Goal: Task Accomplishment & Management: Manage account settings

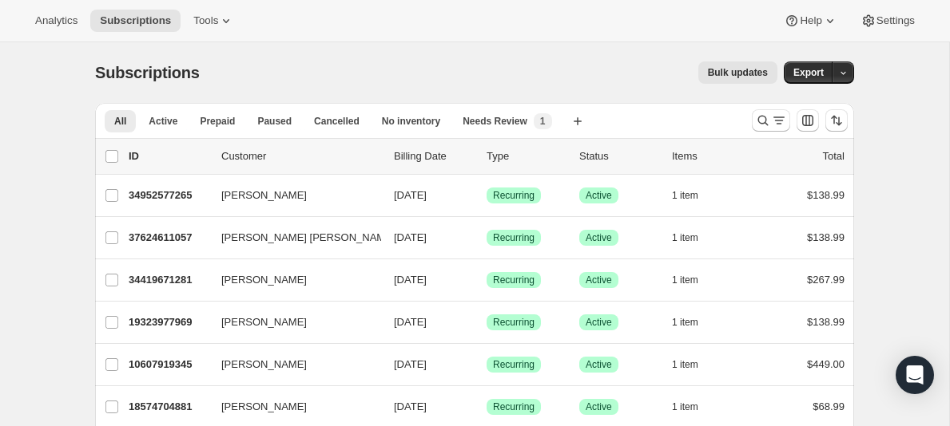
click at [239, 158] on p "Customer" at bounding box center [301, 157] width 160 height 16
click at [137, 20] on span "Subscriptions" at bounding box center [135, 20] width 71 height 13
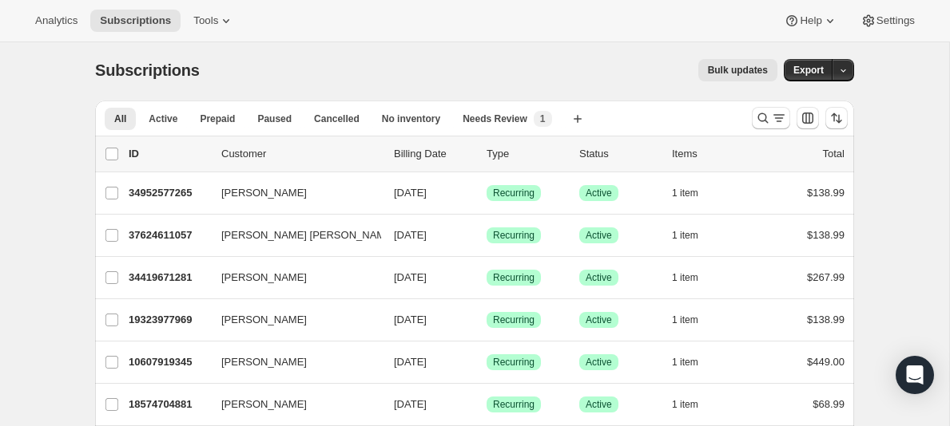
scroll to position [2, 0]
click at [241, 154] on p "Customer" at bounding box center [301, 155] width 160 height 16
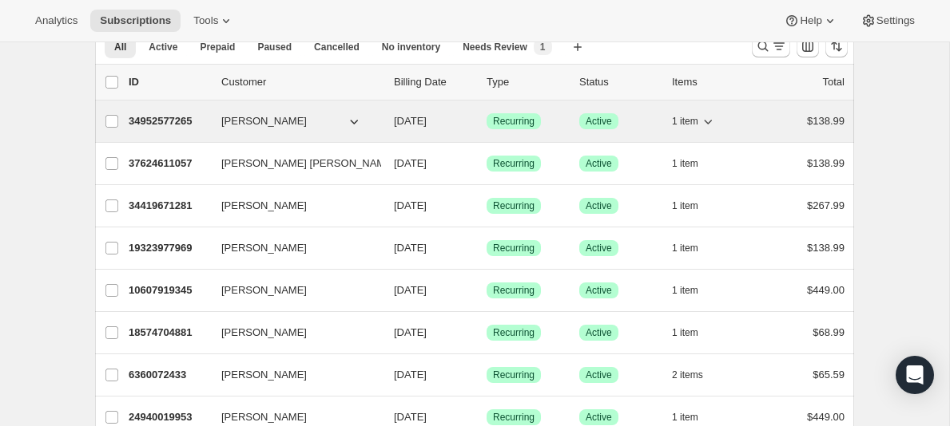
scroll to position [73, 0]
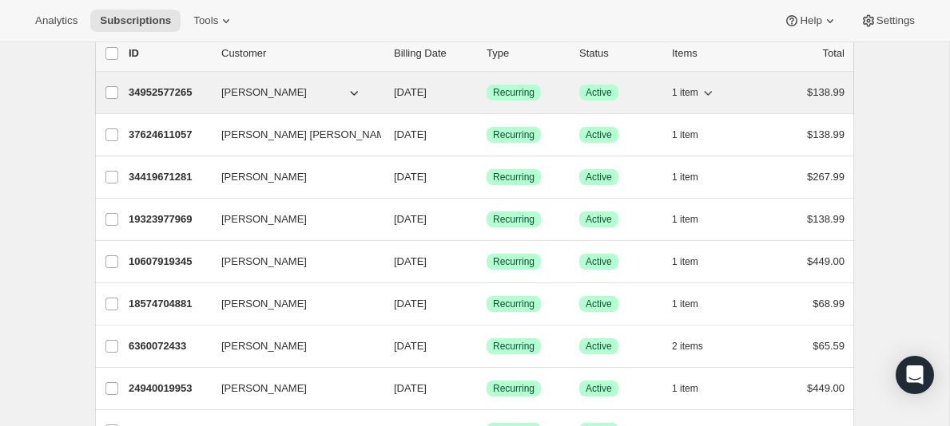
click at [249, 97] on span "[PERSON_NAME]" at bounding box center [263, 93] width 85 height 16
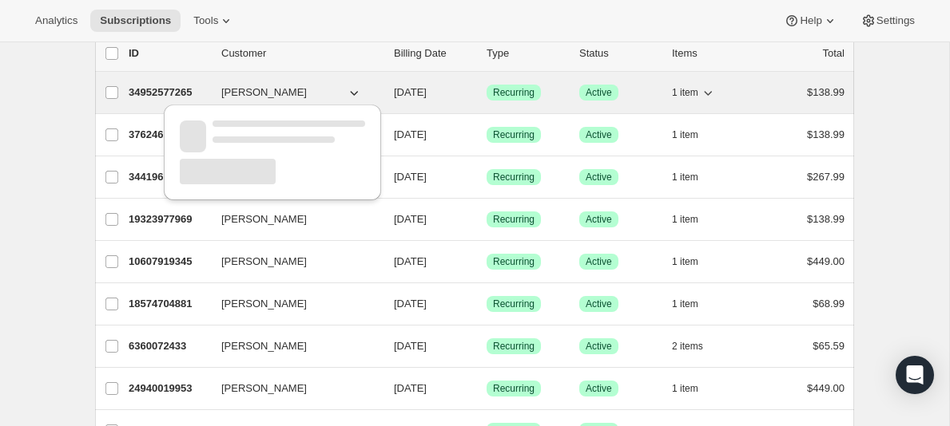
scroll to position [106, 0]
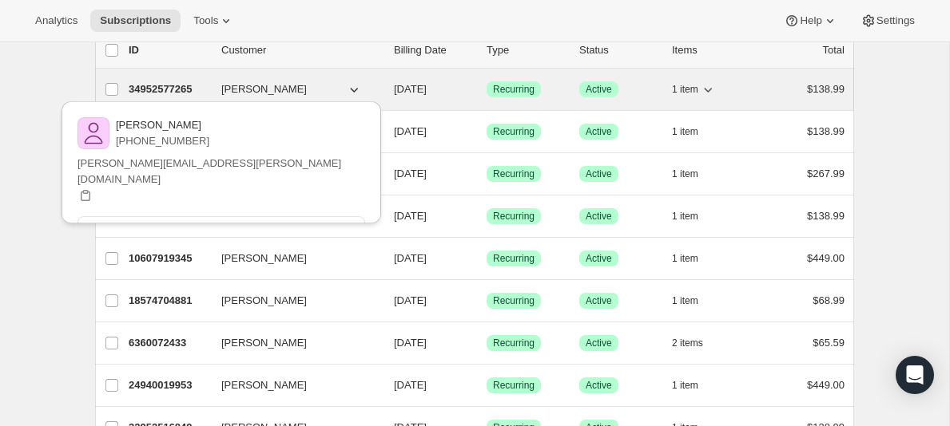
click at [247, 87] on span "[PERSON_NAME]" at bounding box center [263, 89] width 85 height 16
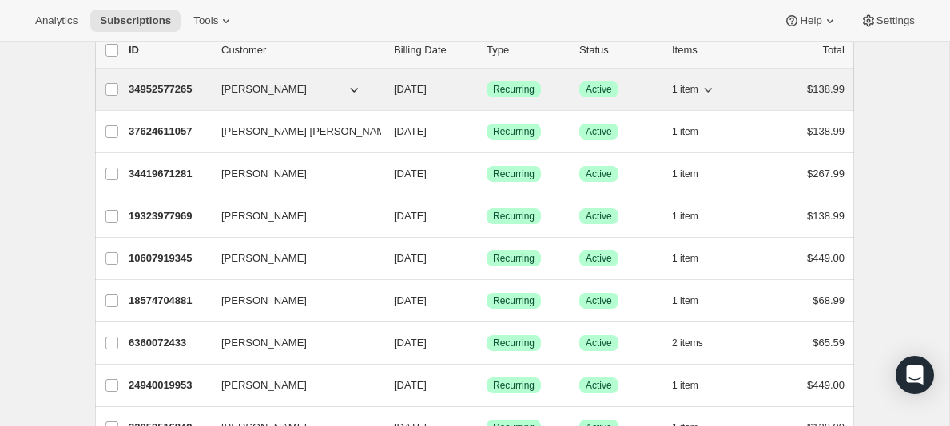
click at [247, 89] on span "[PERSON_NAME]" at bounding box center [263, 89] width 85 height 16
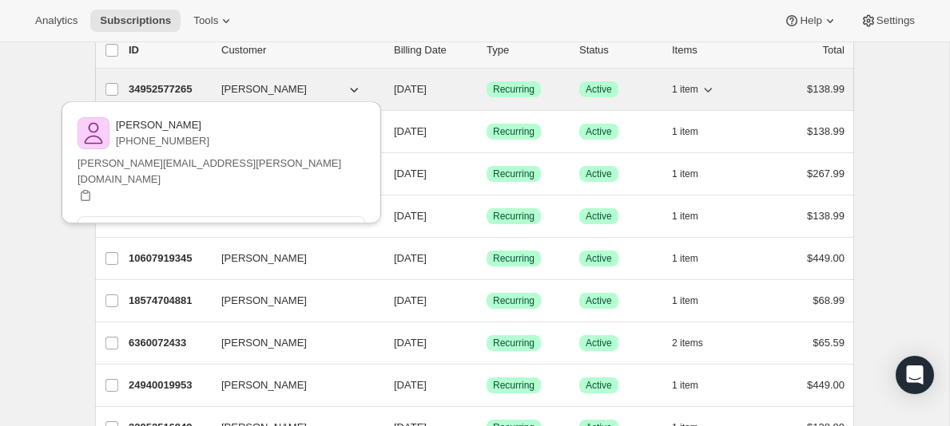
click at [166, 89] on p "34952577265" at bounding box center [169, 89] width 80 height 16
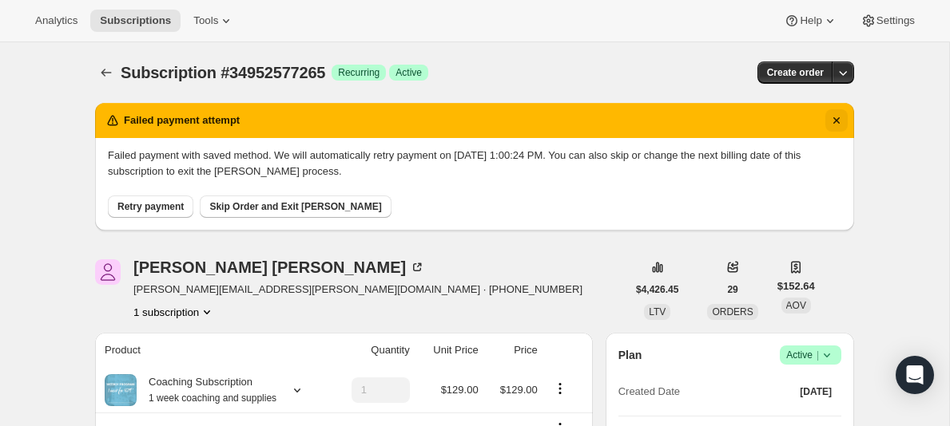
click at [839, 121] on icon "Dismiss notification" at bounding box center [836, 121] width 16 height 16
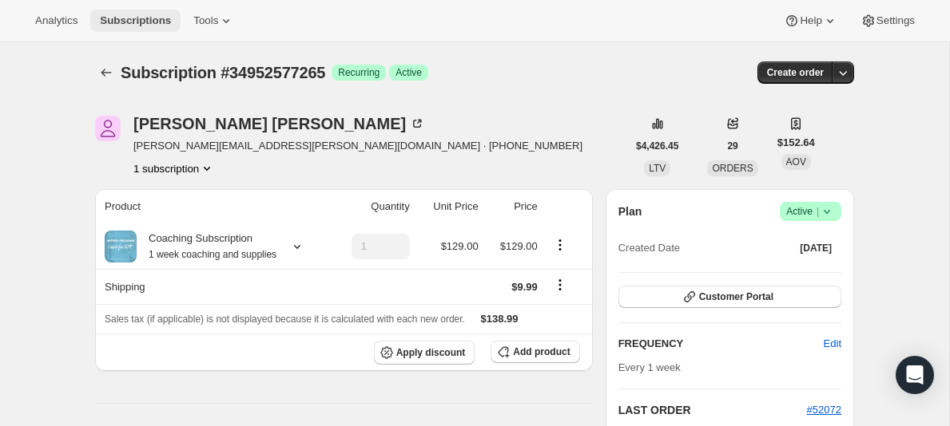
click at [109, 18] on span "Subscriptions" at bounding box center [135, 20] width 71 height 13
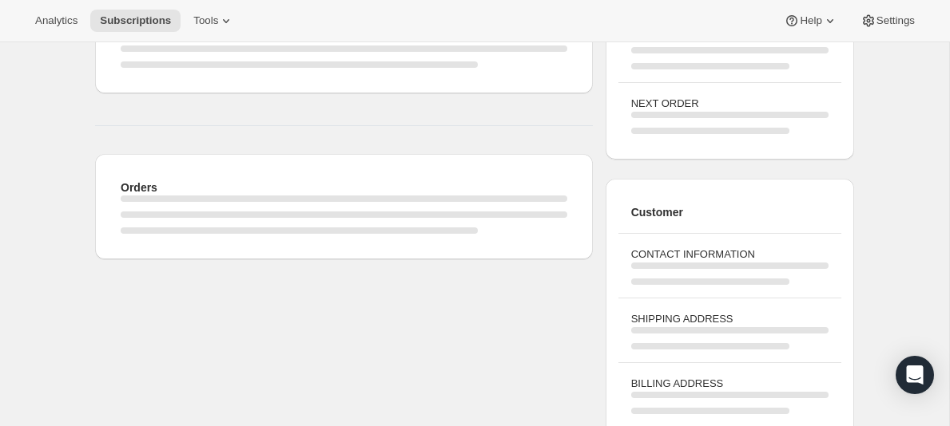
scroll to position [48, 0]
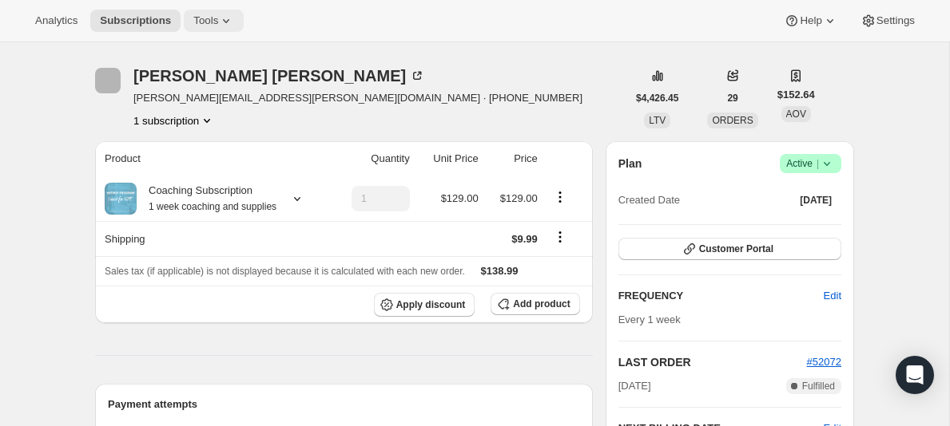
click at [218, 20] on icon at bounding box center [226, 21] width 16 height 16
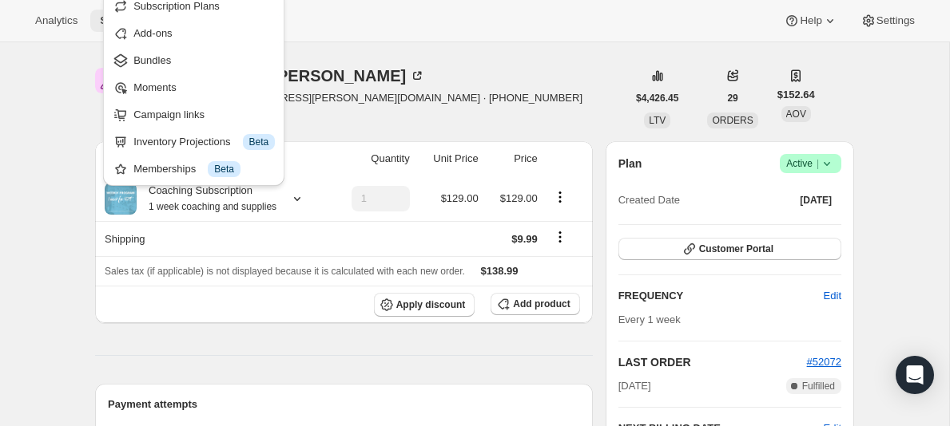
scroll to position [0, 0]
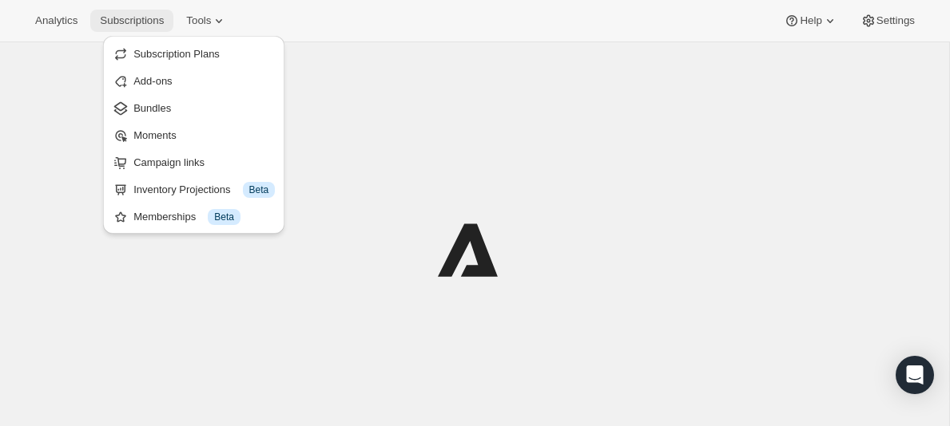
click at [111, 19] on span "Subscriptions" at bounding box center [132, 20] width 64 height 13
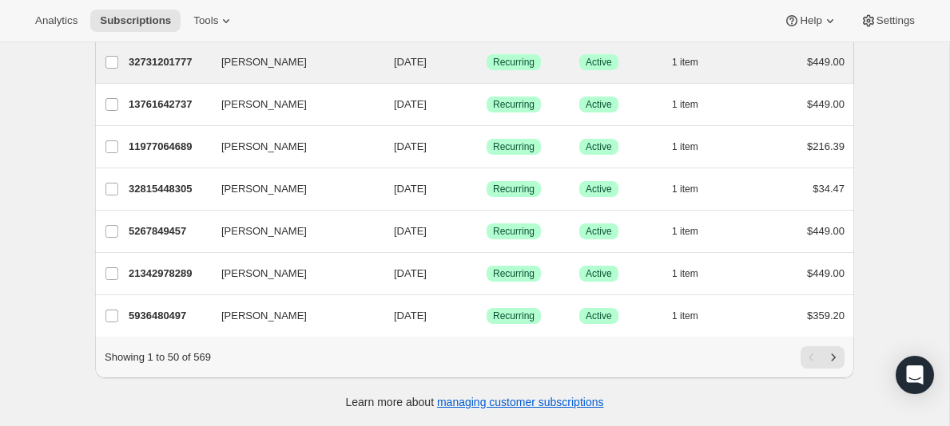
scroll to position [1953, 0]
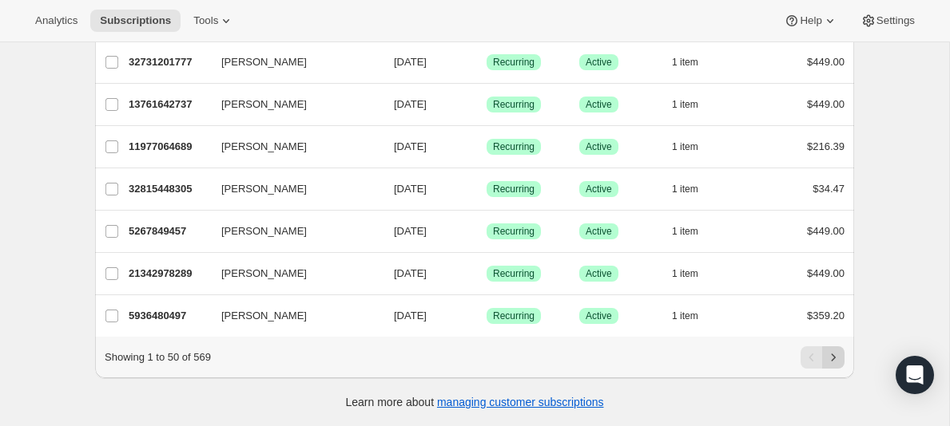
click at [835, 358] on icon "Next" at bounding box center [833, 358] width 16 height 16
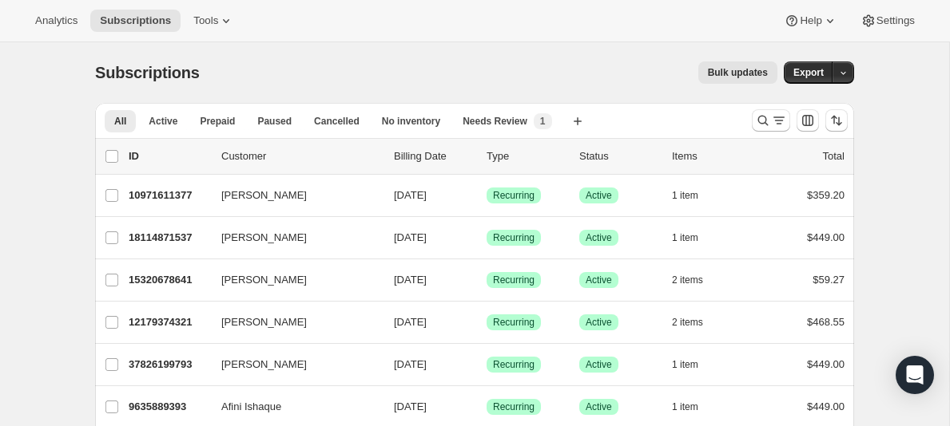
scroll to position [0, 0]
click at [246, 156] on p "Customer" at bounding box center [301, 157] width 160 height 16
